Goal: Transaction & Acquisition: Book appointment/travel/reservation

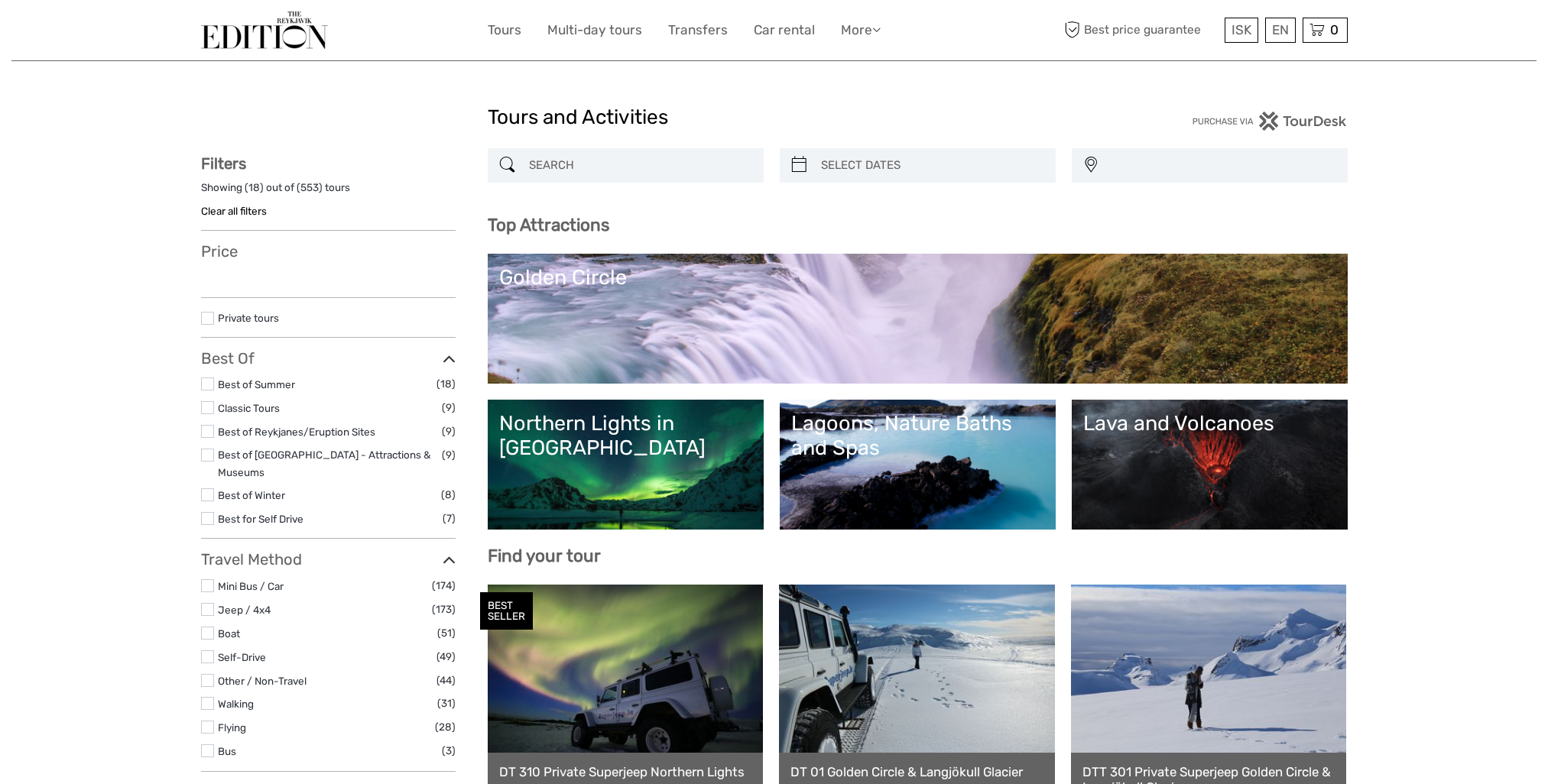
select select
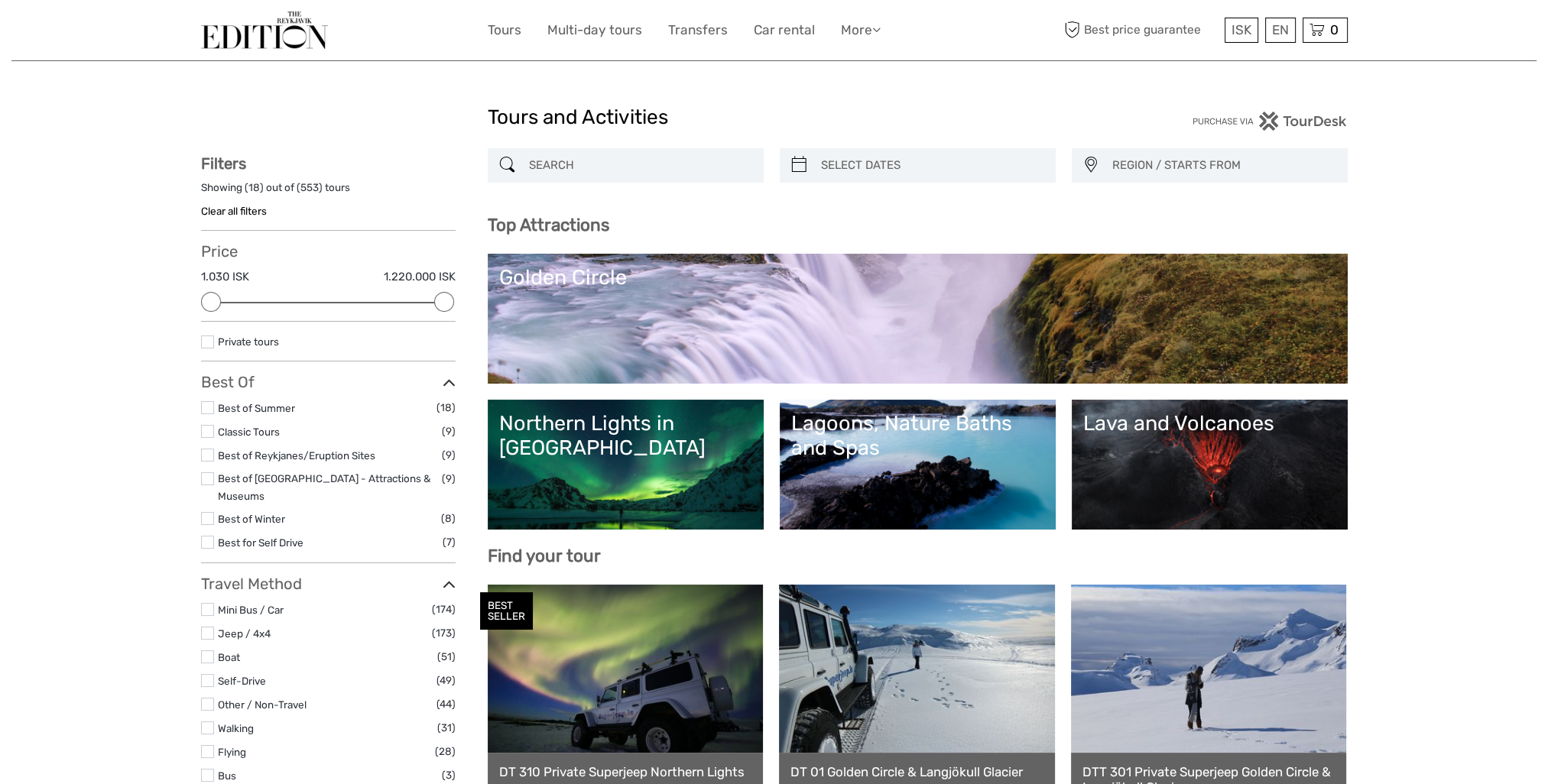
click at [588, 164] on input "search" at bounding box center [640, 165] width 234 height 27
paste input "Reykjanes Volcano Area"
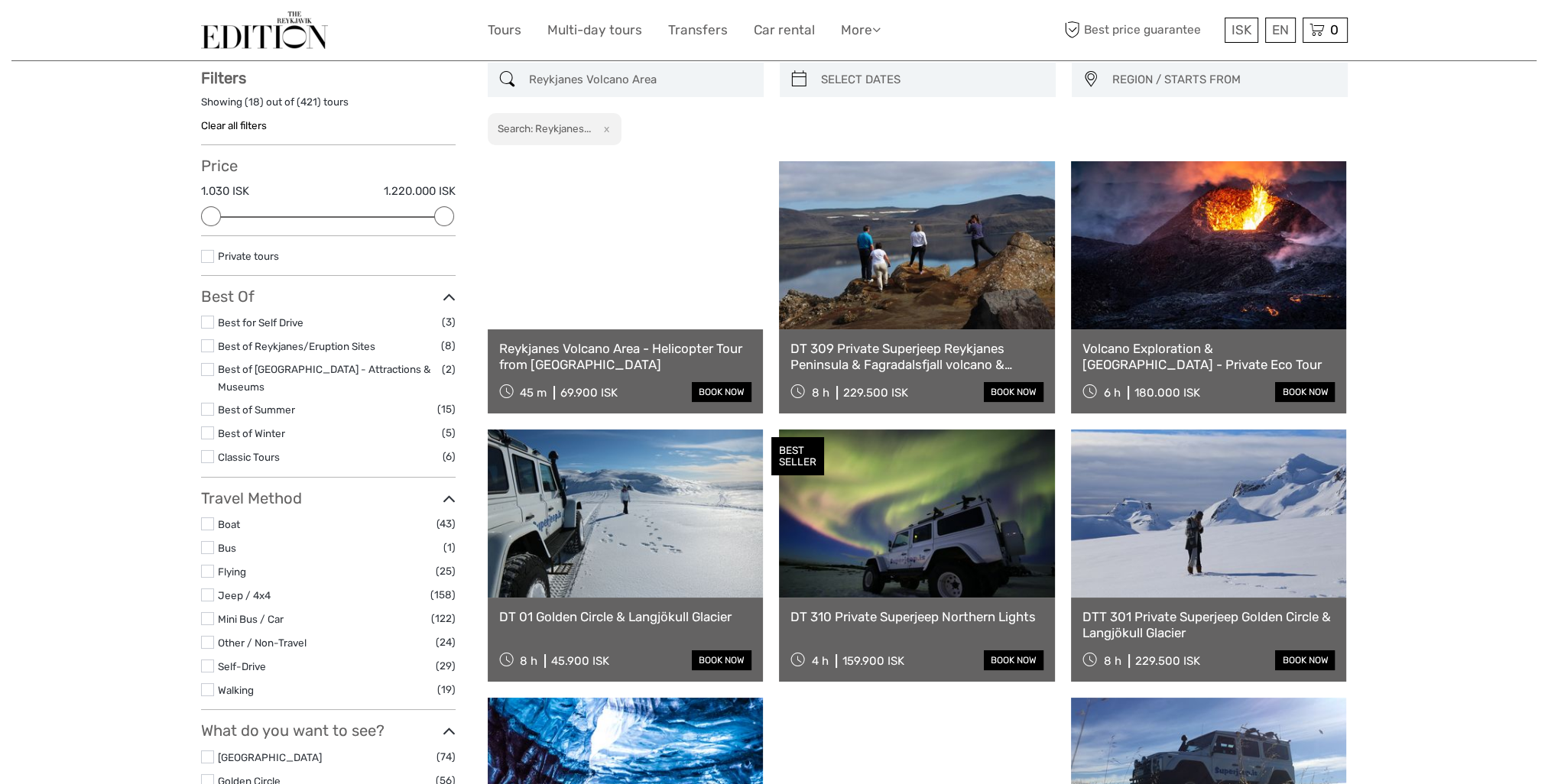
scroll to position [87, 0]
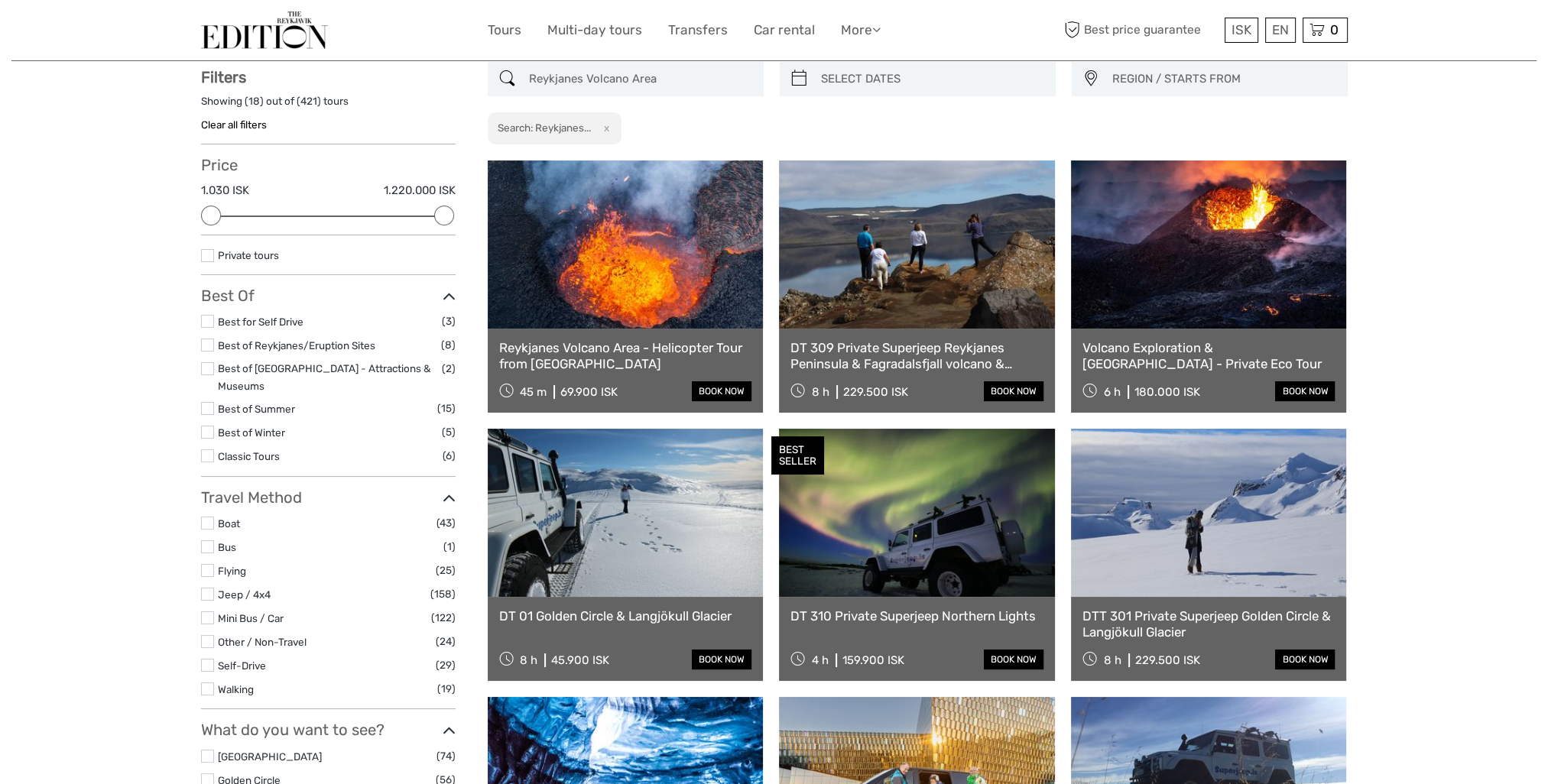
type input "Reykjanes Volcano Area"
click at [643, 250] on link at bounding box center [626, 244] width 276 height 169
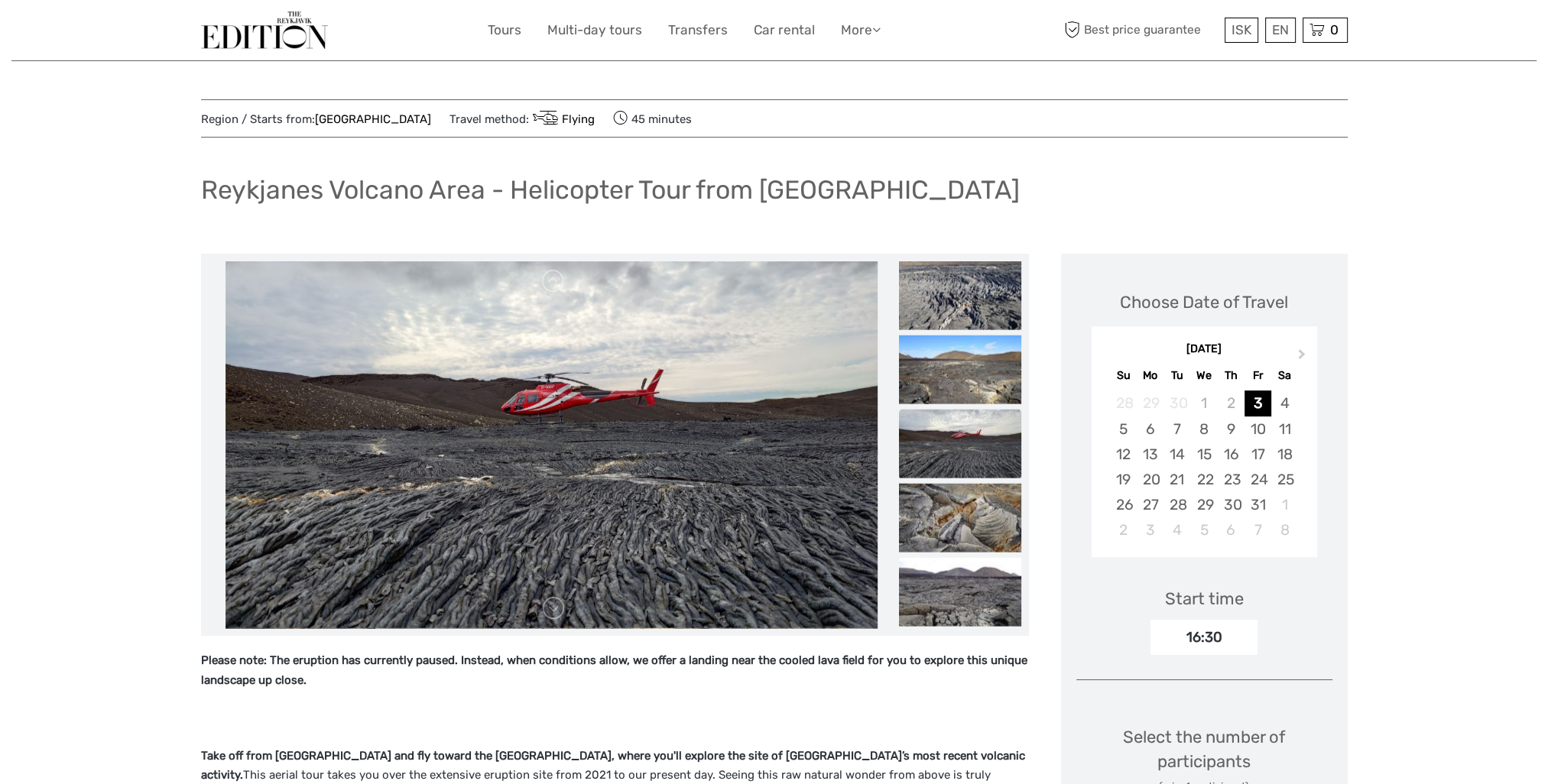
click at [282, 35] on img at bounding box center [263, 30] width 127 height 38
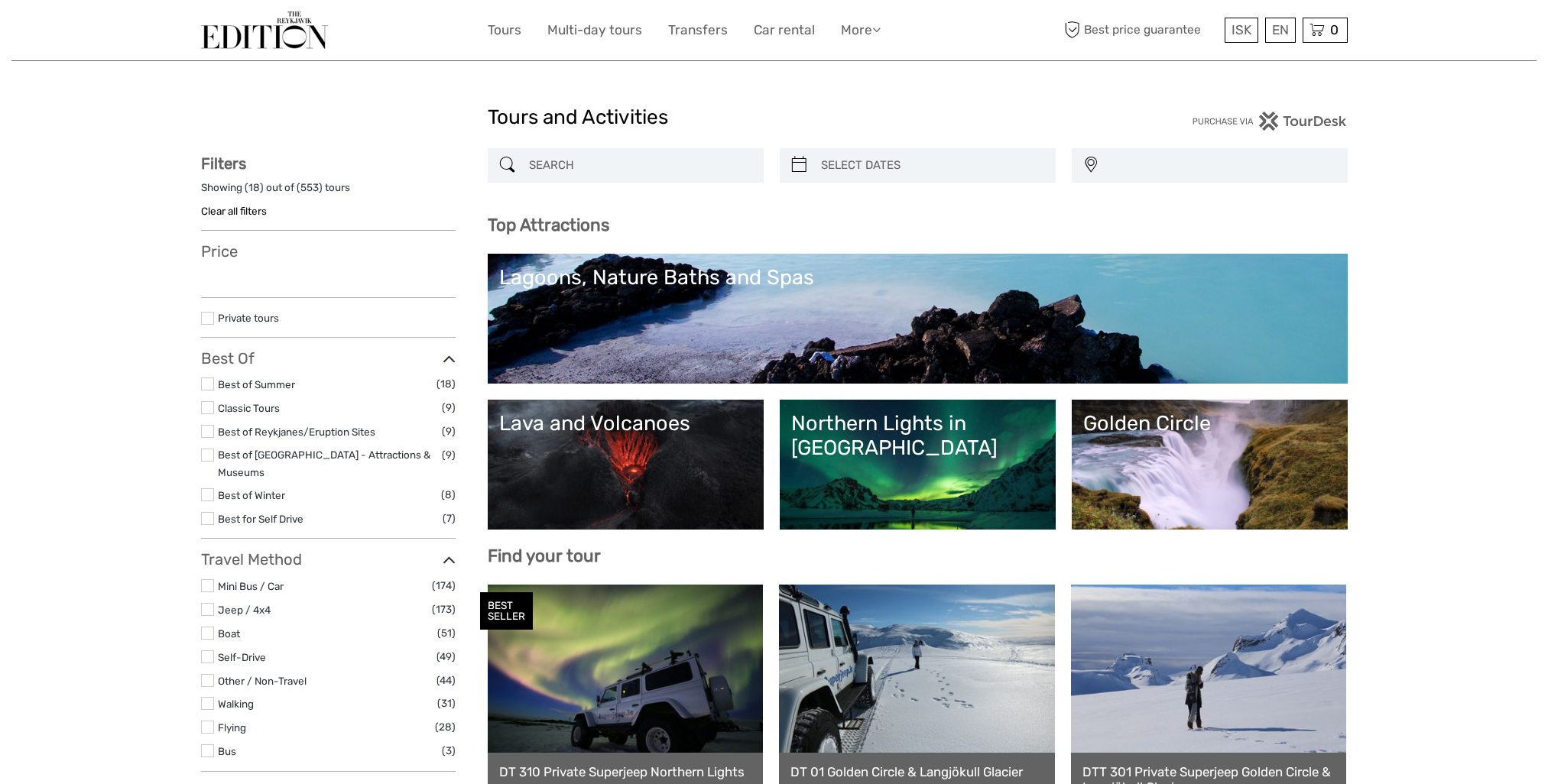
select select
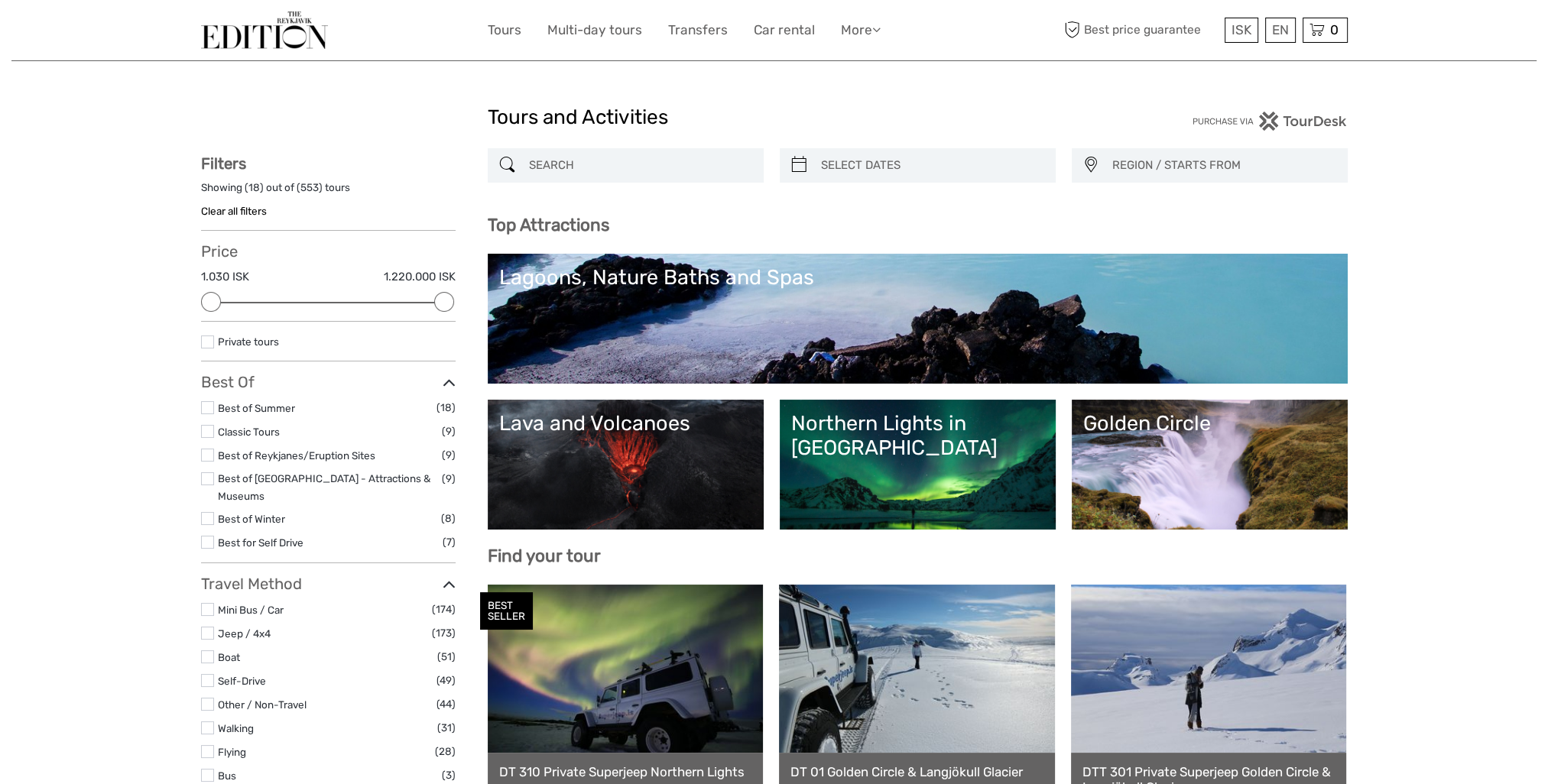
click at [597, 173] on input "search" at bounding box center [640, 165] width 234 height 27
paste input "Countless"
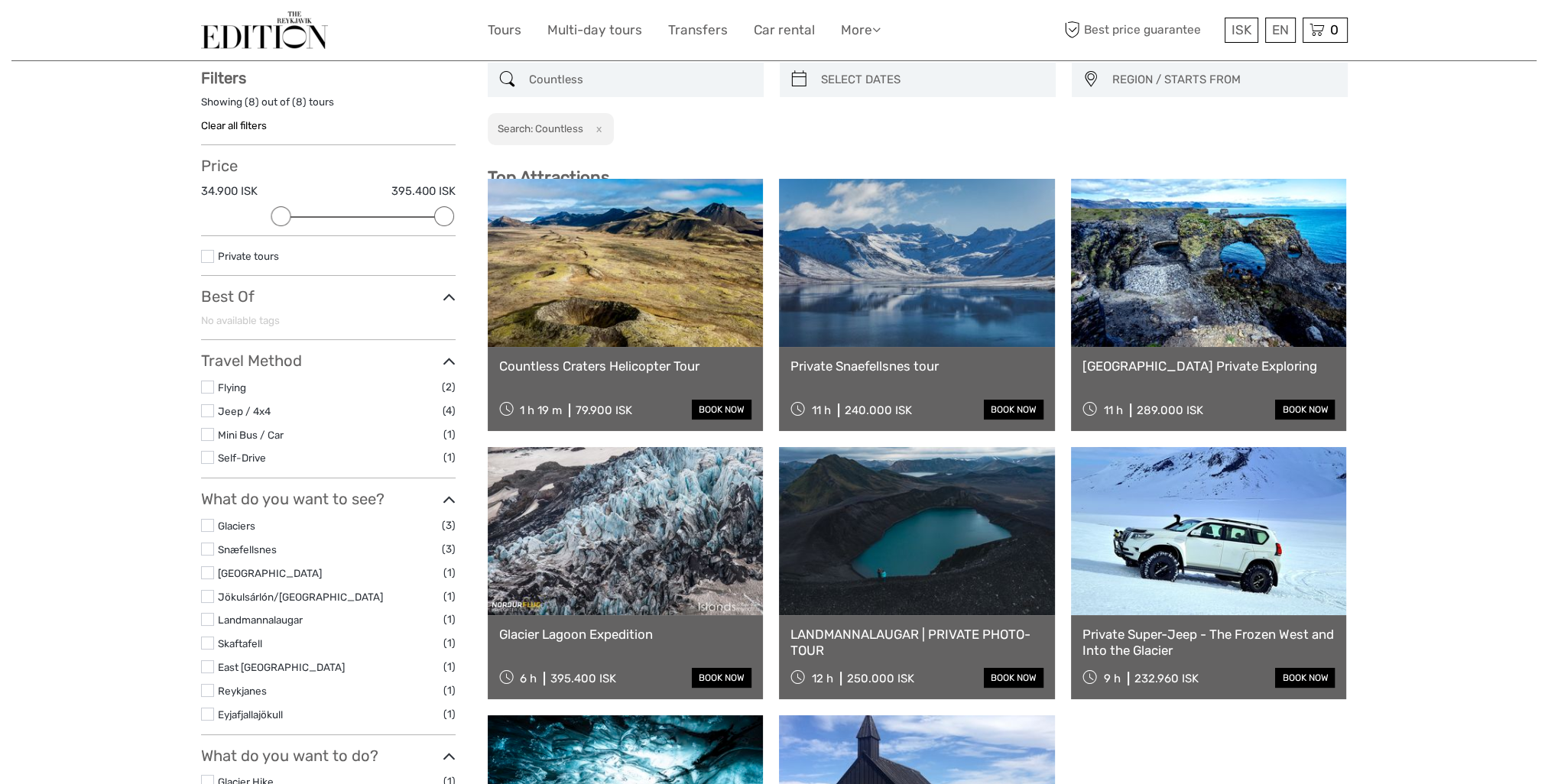
scroll to position [87, 0]
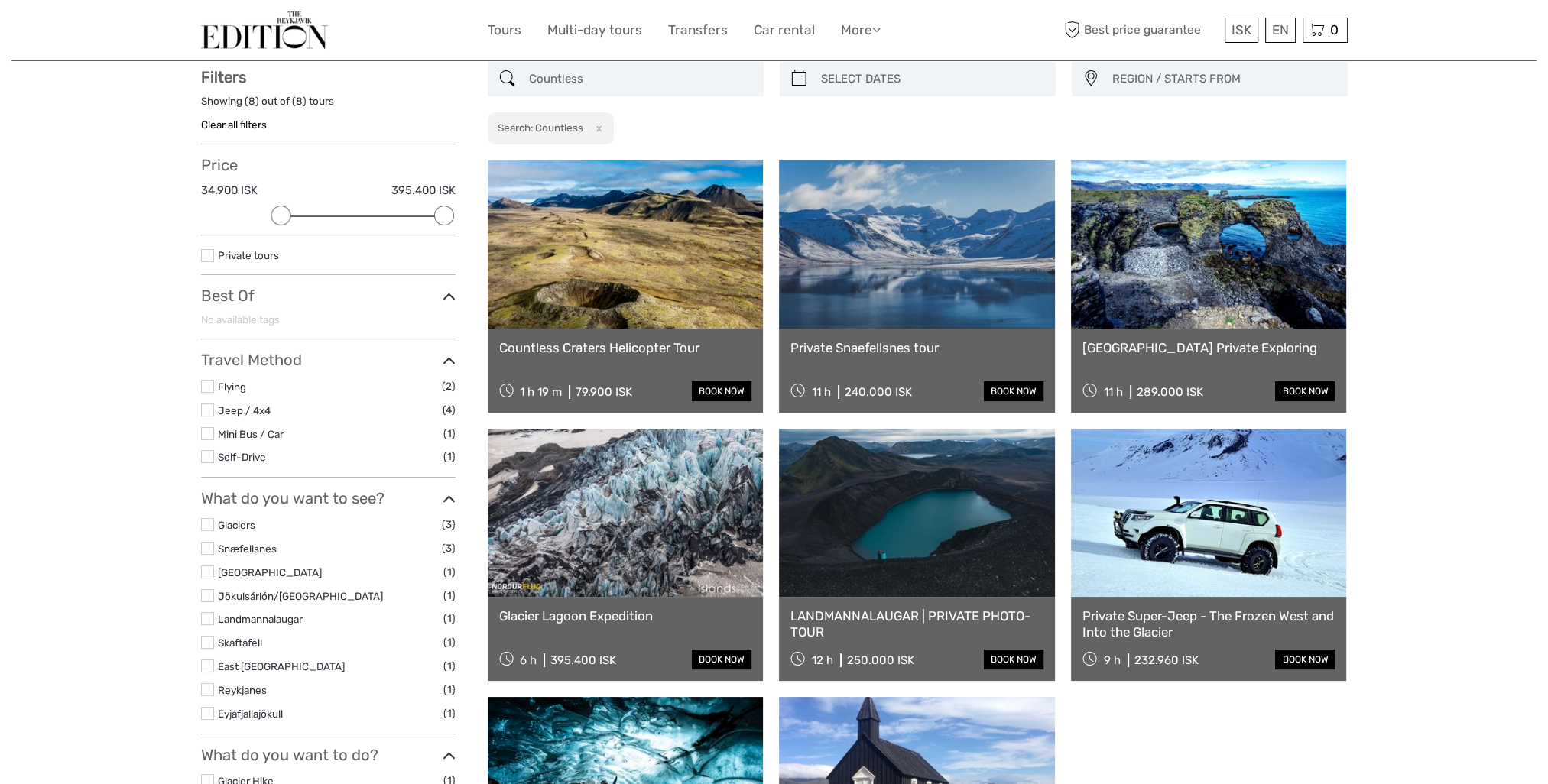
type input "Countless"
click at [710, 280] on link at bounding box center [626, 244] width 276 height 169
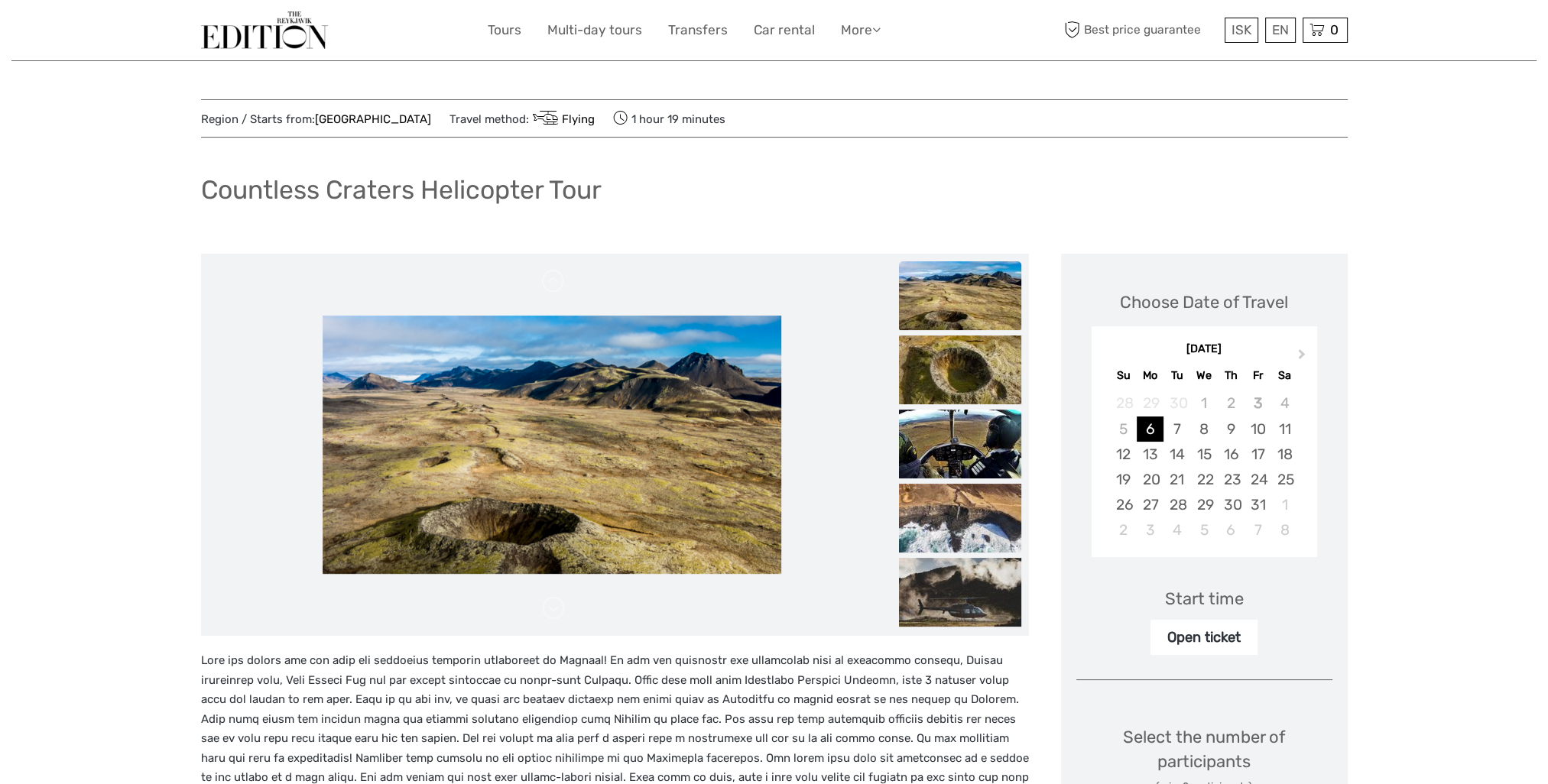
click at [683, 207] on div "Countless Craters Helicopter Tour" at bounding box center [774, 196] width 1147 height 56
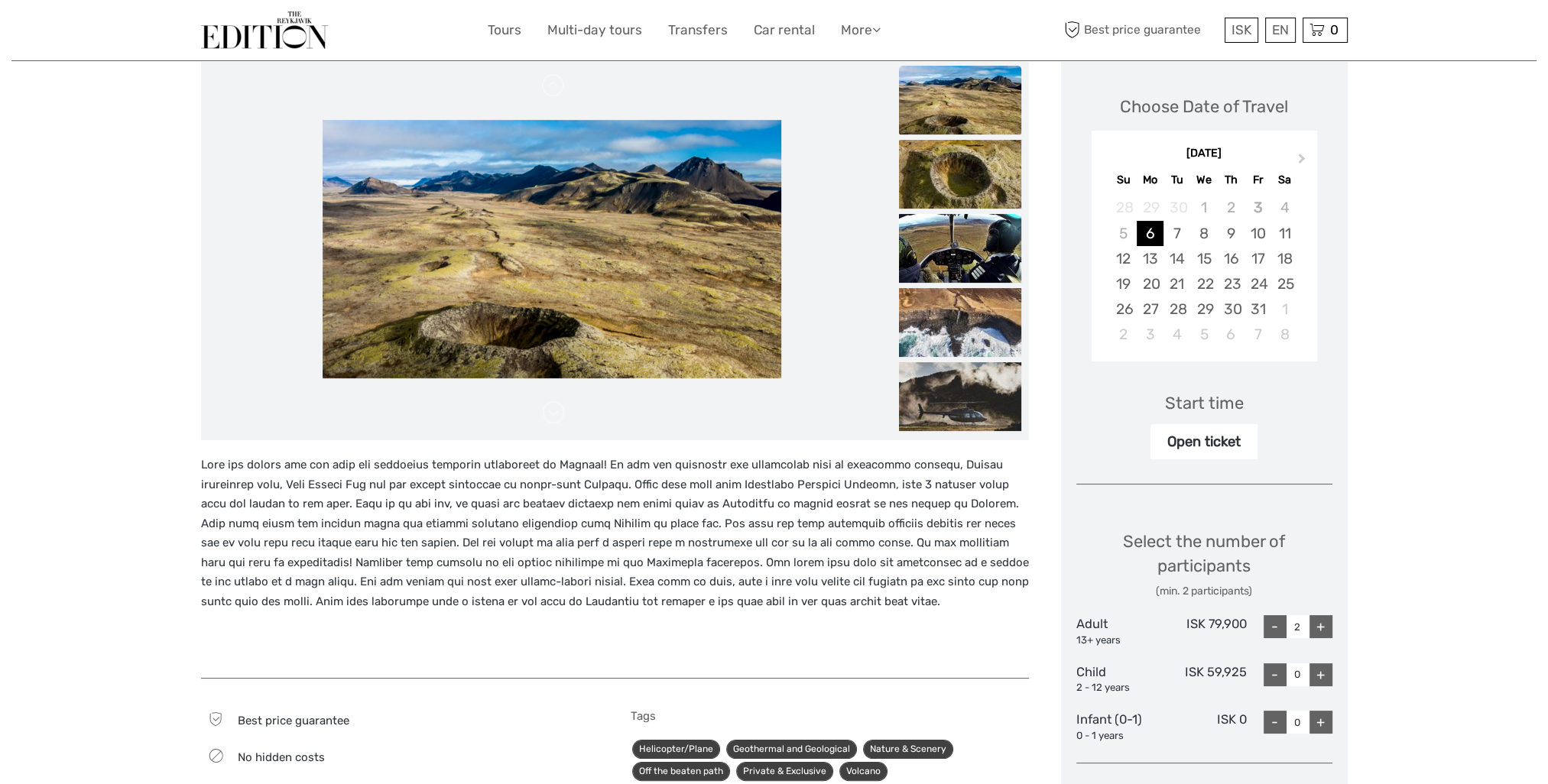
scroll to position [77, 0]
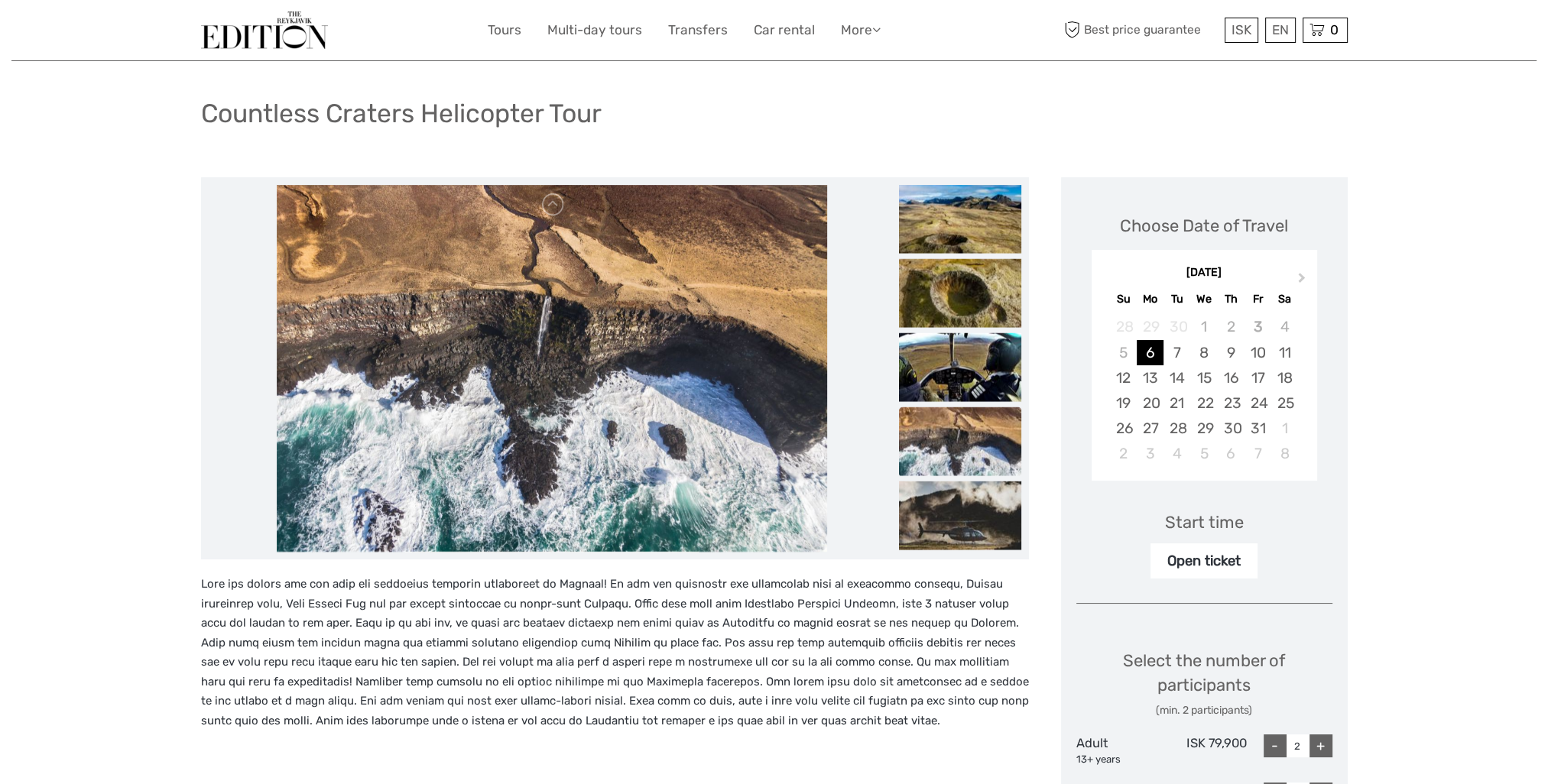
drag, startPoint x: 667, startPoint y: 118, endPoint x: 642, endPoint y: 87, distance: 39.8
click at [665, 116] on div "Countless Craters Helicopter Tour" at bounding box center [774, 120] width 1147 height 56
